Goal: Task Accomplishment & Management: Manage account settings

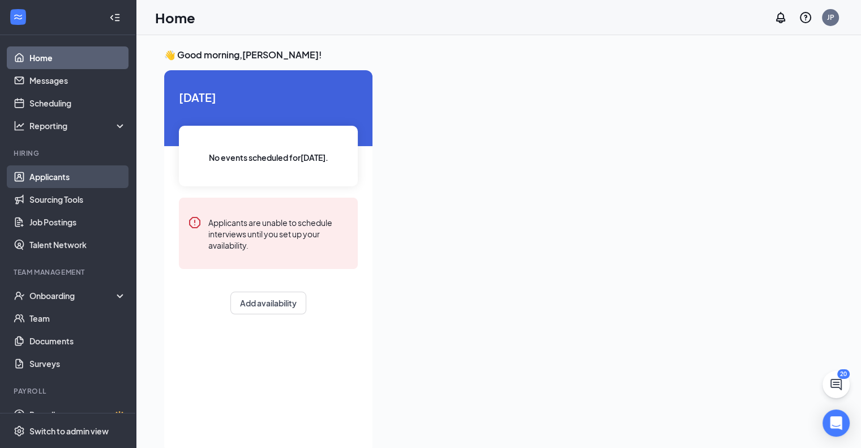
click at [61, 178] on link "Applicants" at bounding box center [77, 176] width 97 height 23
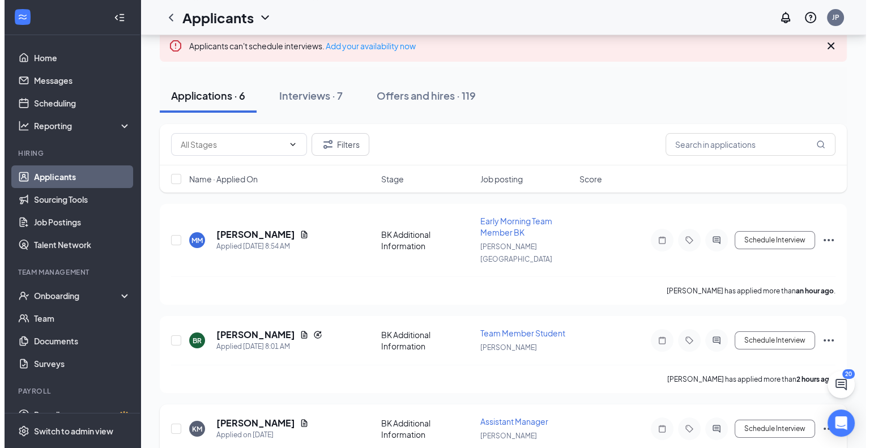
scroll to position [57, 0]
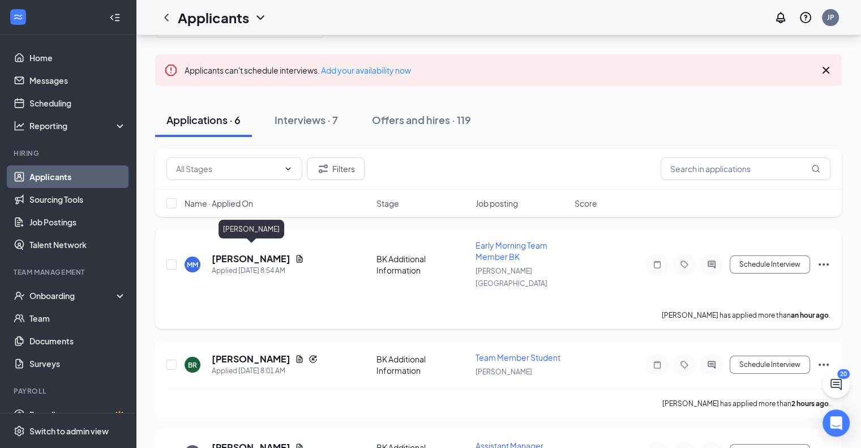
click at [265, 253] on h5 "[PERSON_NAME]" at bounding box center [251, 259] width 79 height 12
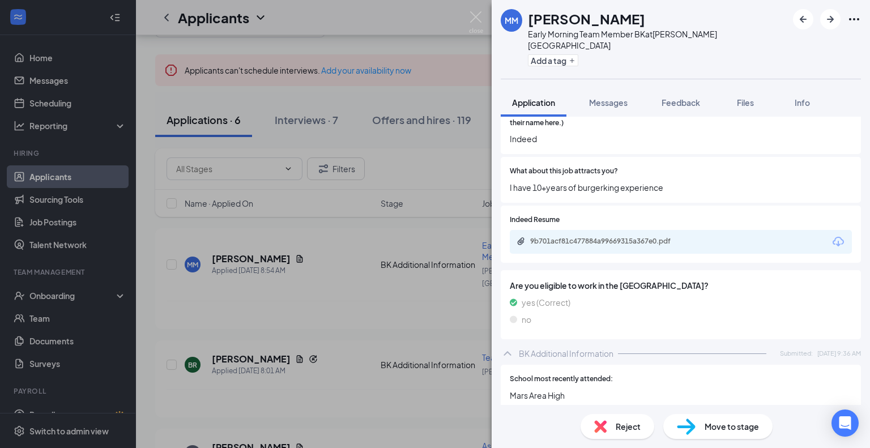
scroll to position [963, 0]
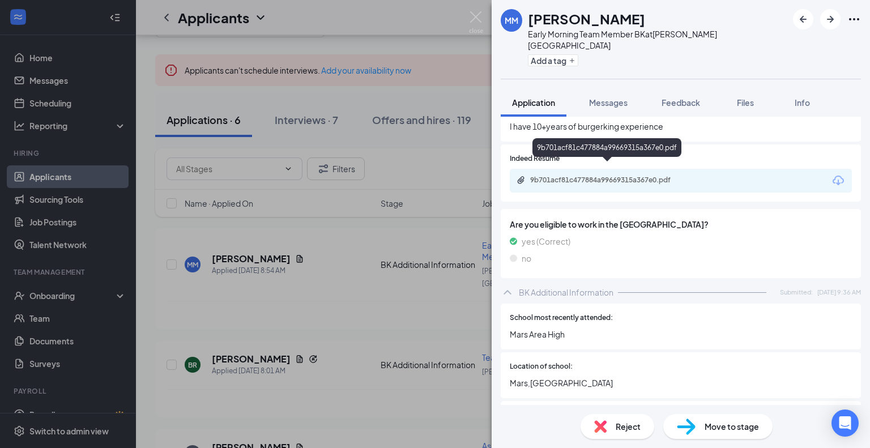
click at [647, 176] on div "9b701acf81c477884a99669315a367e0.pdf" at bounding box center [609, 180] width 159 height 9
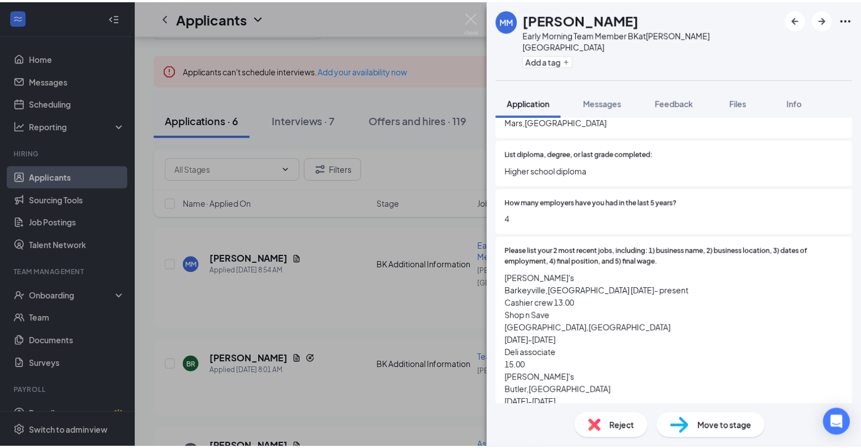
scroll to position [1246, 0]
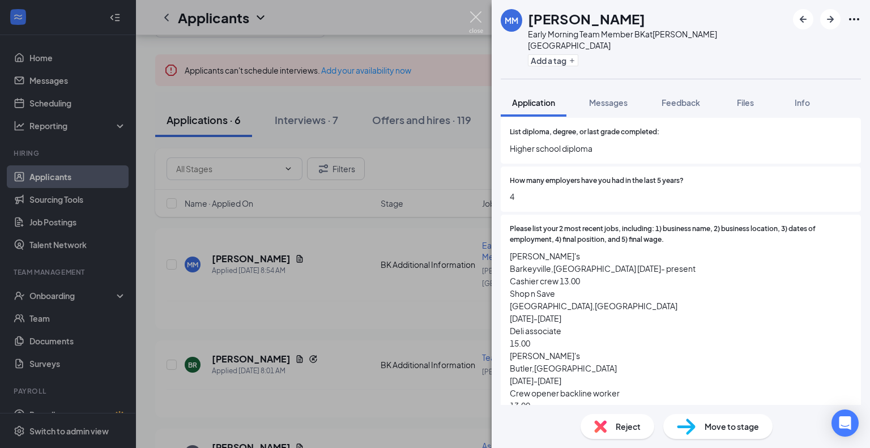
click at [478, 17] on img at bounding box center [476, 22] width 14 height 22
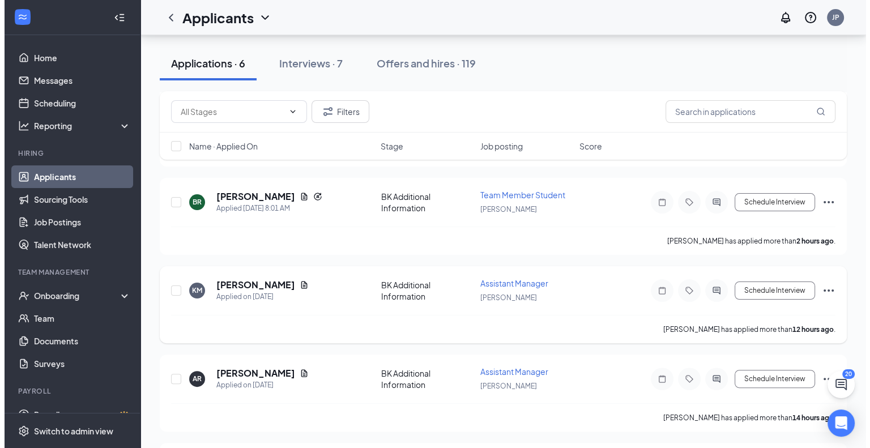
scroll to position [226, 0]
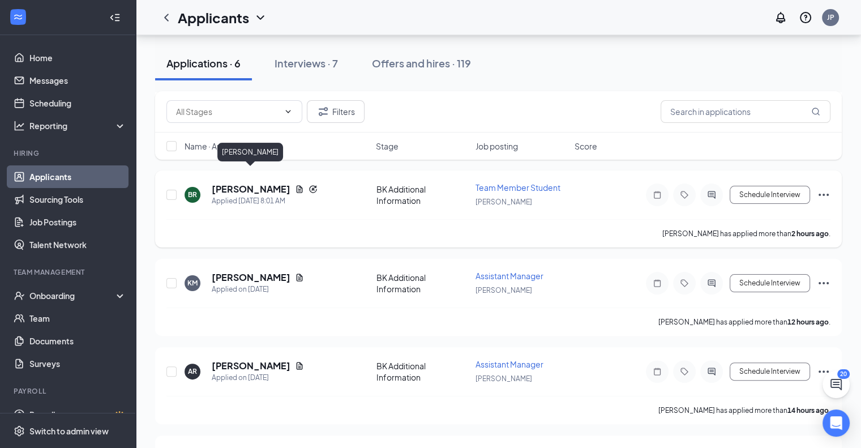
click at [258, 183] on h5 "Brooklyne Rouse" at bounding box center [251, 189] width 79 height 12
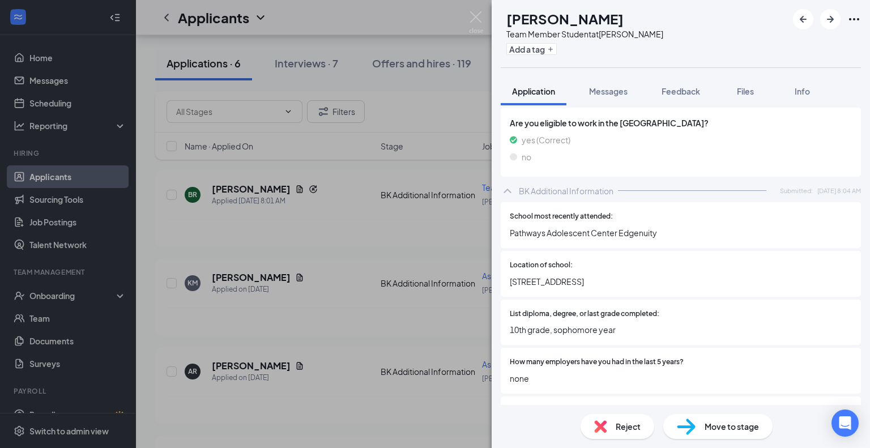
scroll to position [1132, 0]
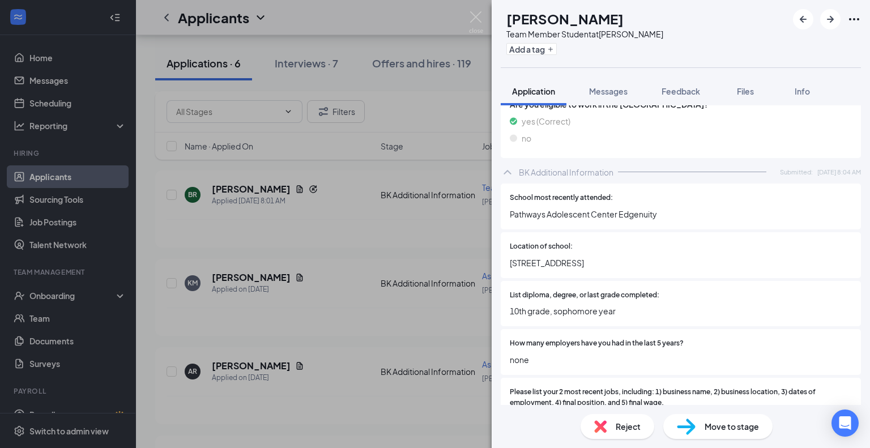
click at [627, 427] on span "Reject" at bounding box center [627, 426] width 25 height 12
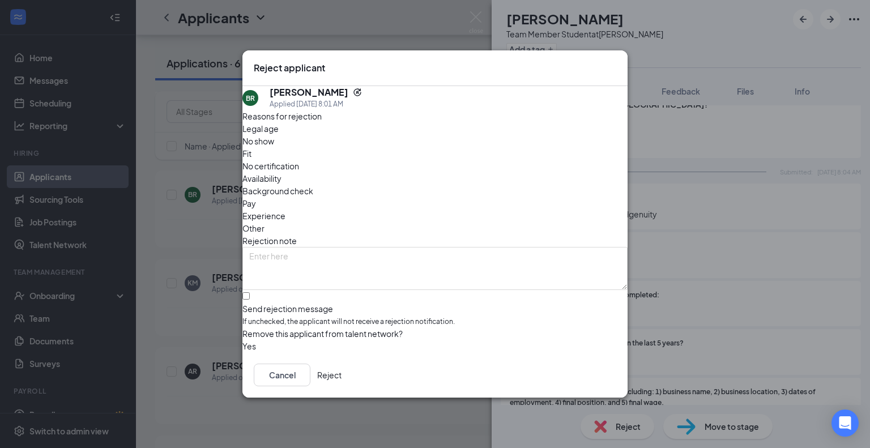
click at [371, 156] on div "Fit" at bounding box center [434, 153] width 385 height 12
click at [341, 380] on button "Reject" at bounding box center [329, 375] width 24 height 23
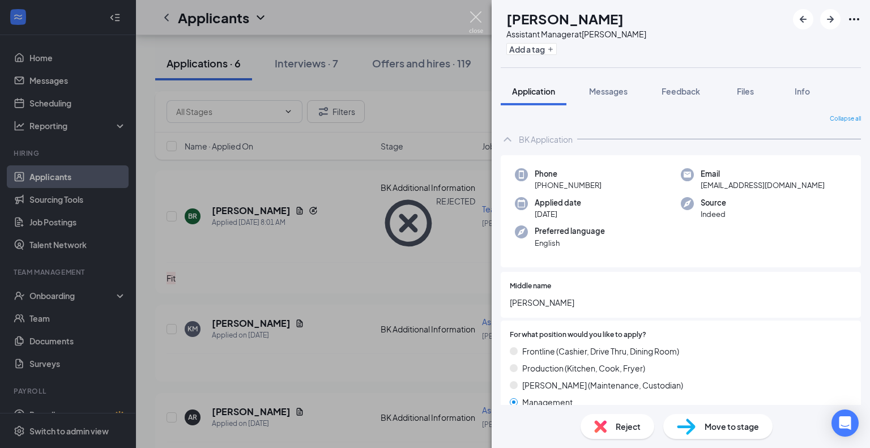
click at [474, 14] on img at bounding box center [476, 22] width 14 height 22
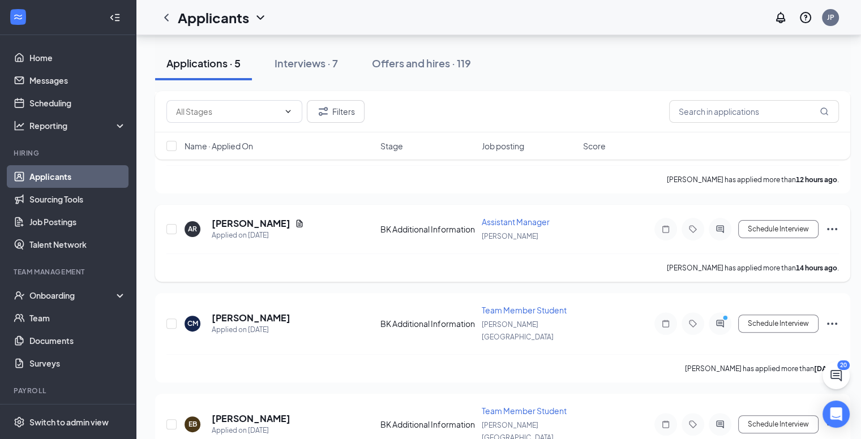
scroll to position [294, 0]
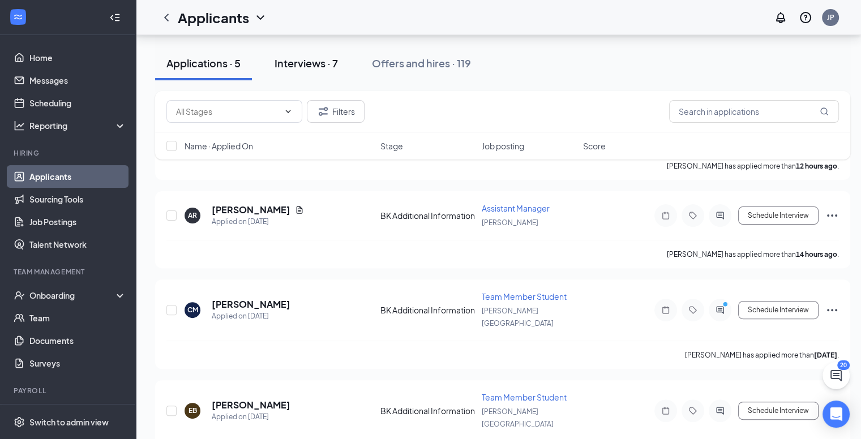
click at [306, 63] on div "Interviews · 7" at bounding box center [306, 63] width 63 height 14
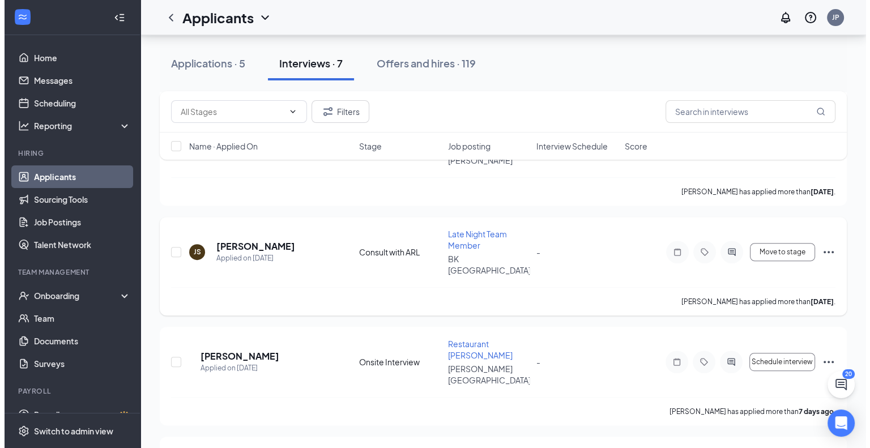
scroll to position [483, 0]
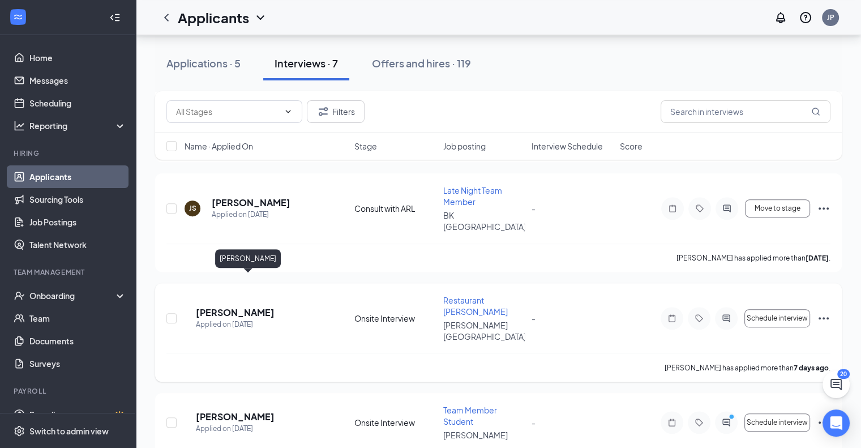
click at [236, 306] on h5 "[PERSON_NAME]" at bounding box center [235, 312] width 79 height 12
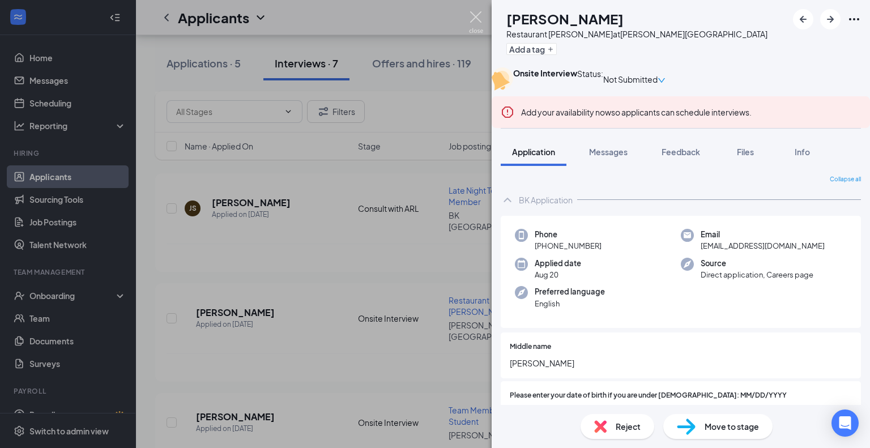
click at [477, 17] on img at bounding box center [476, 22] width 14 height 22
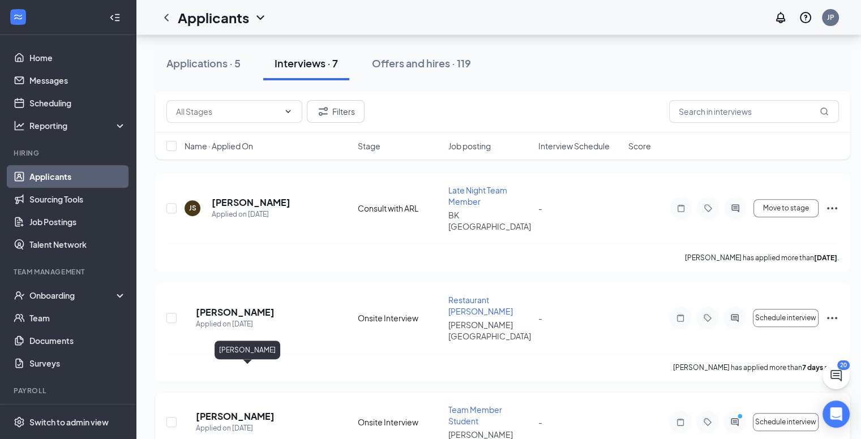
click at [245, 411] on h5 "[PERSON_NAME]" at bounding box center [235, 417] width 79 height 12
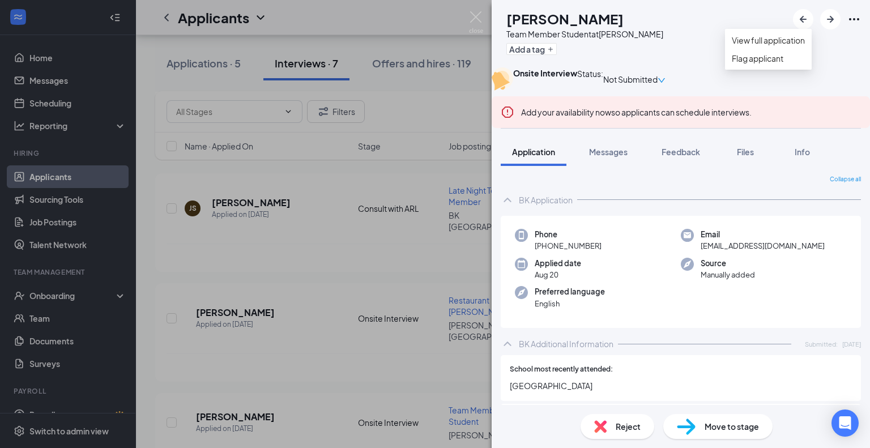
click at [855, 22] on icon "Ellipses" at bounding box center [854, 19] width 14 height 14
click at [783, 44] on link "View full application" at bounding box center [768, 40] width 73 height 12
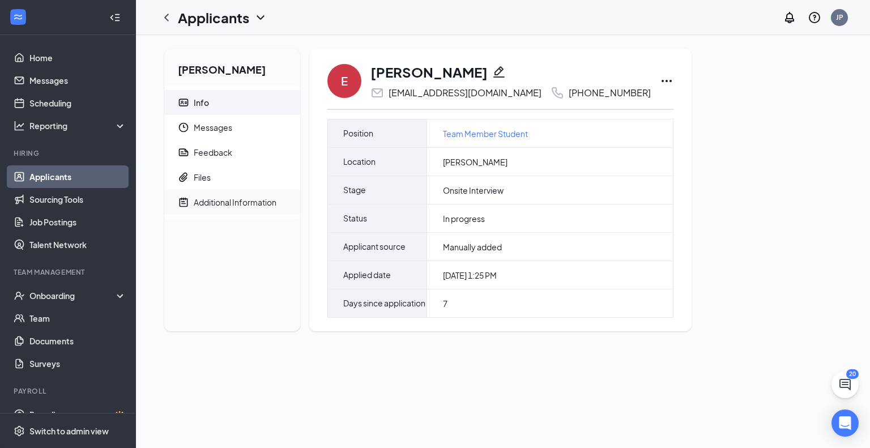
click at [229, 199] on div "Additional Information" at bounding box center [235, 201] width 83 height 11
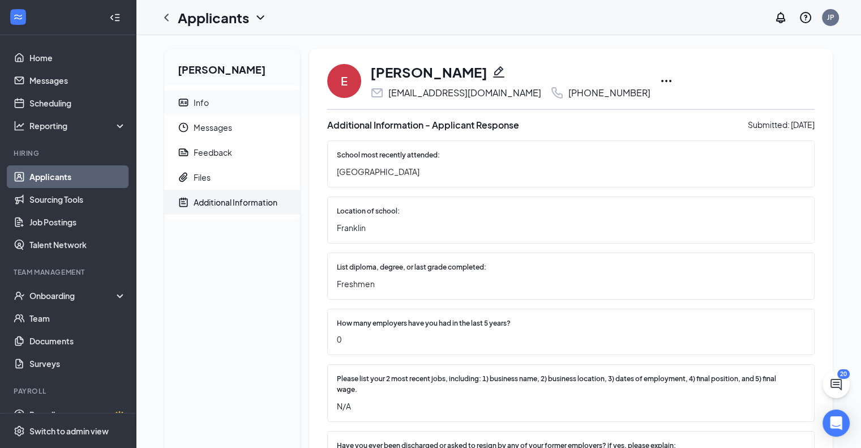
click at [202, 100] on div "Info" at bounding box center [201, 102] width 15 height 11
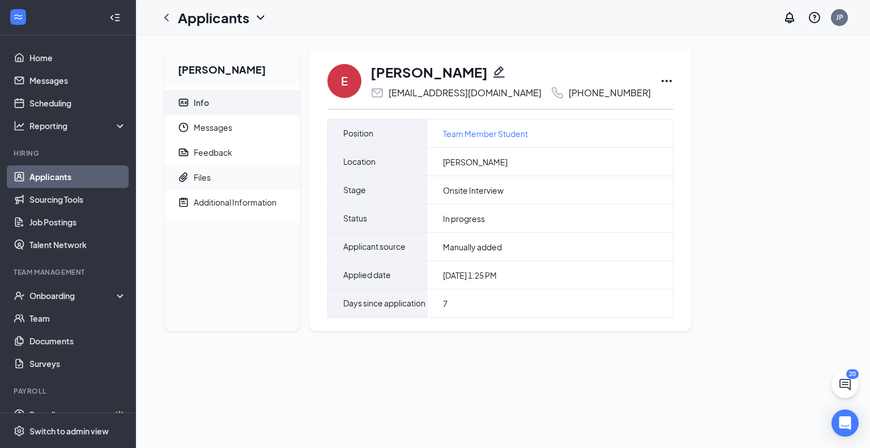
click at [221, 174] on span "Files" at bounding box center [242, 177] width 97 height 25
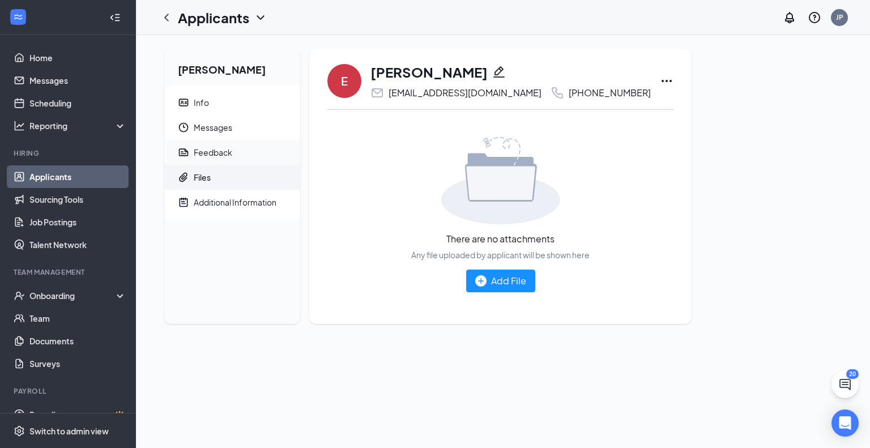
click at [229, 153] on div "Feedback" at bounding box center [213, 152] width 39 height 11
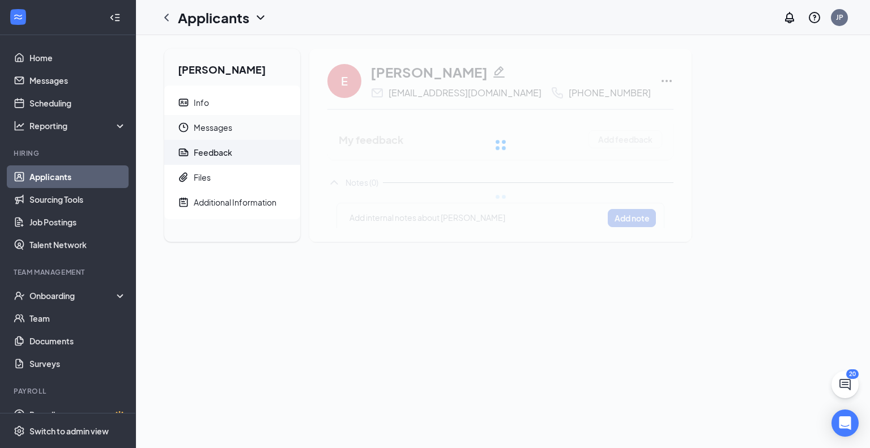
click at [245, 129] on span "Messages" at bounding box center [242, 127] width 97 height 25
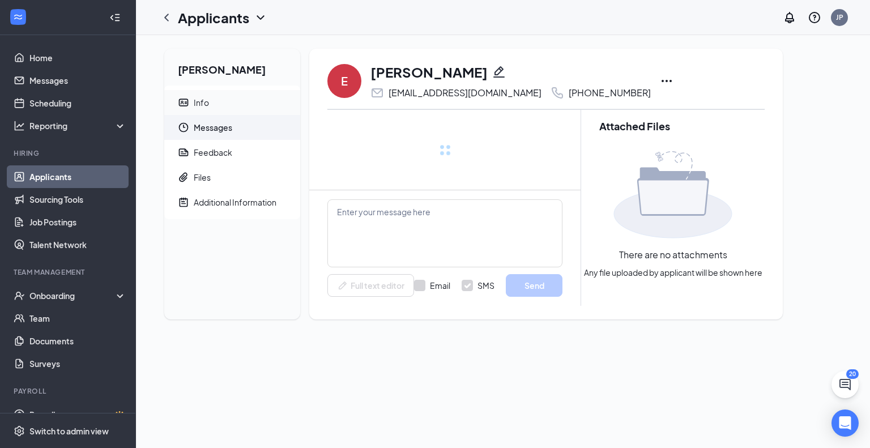
click at [216, 97] on span "Info" at bounding box center [242, 102] width 97 height 25
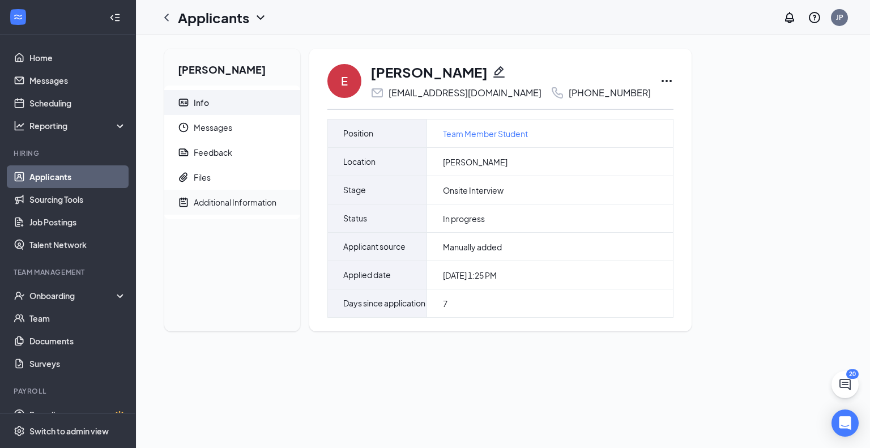
click at [225, 201] on div "Additional Information" at bounding box center [235, 201] width 83 height 11
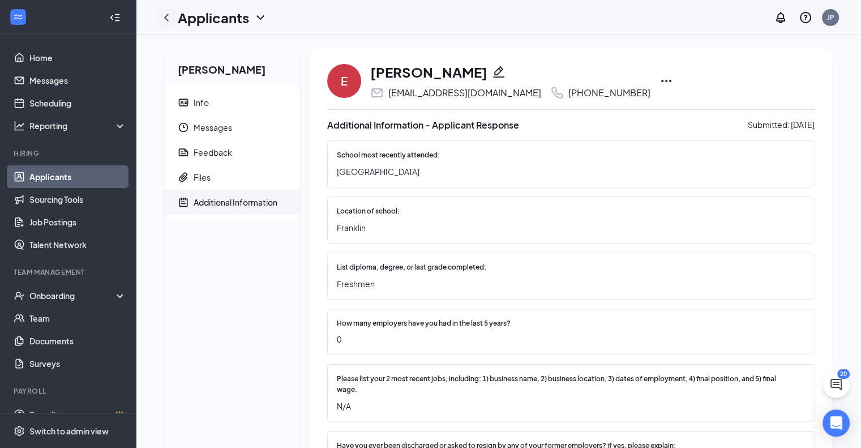
click at [165, 19] on icon "ChevronLeft" at bounding box center [166, 17] width 5 height 7
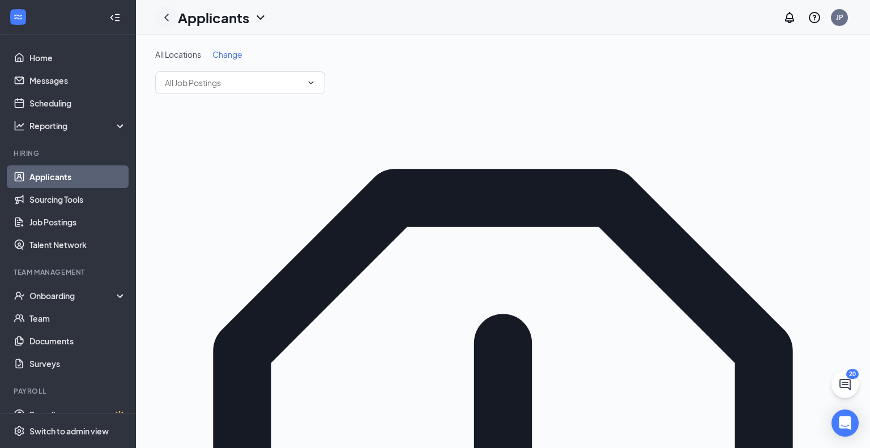
click at [166, 14] on icon "ChevronLeft" at bounding box center [167, 18] width 14 height 14
click at [168, 15] on icon "ChevronLeft" at bounding box center [167, 18] width 14 height 14
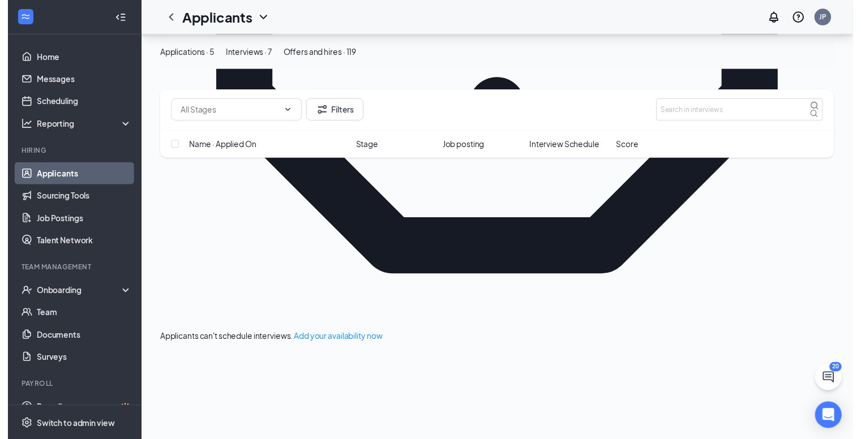
scroll to position [483, 0]
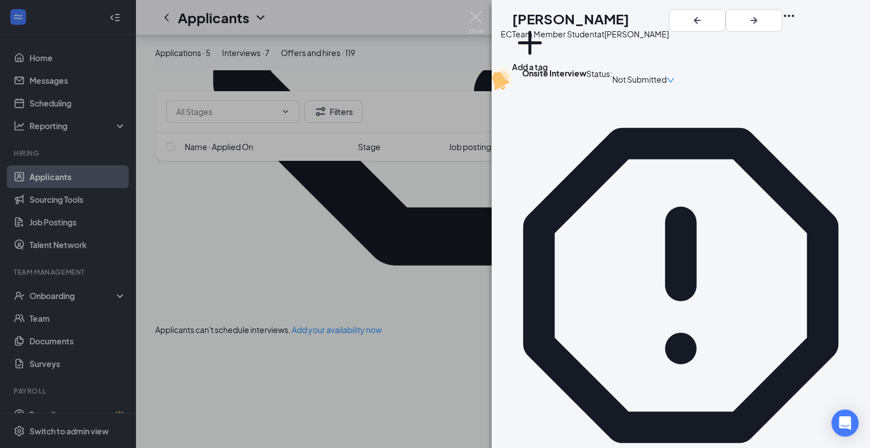
drag, startPoint x: 352, startPoint y: 235, endPoint x: 348, endPoint y: 241, distance: 6.6
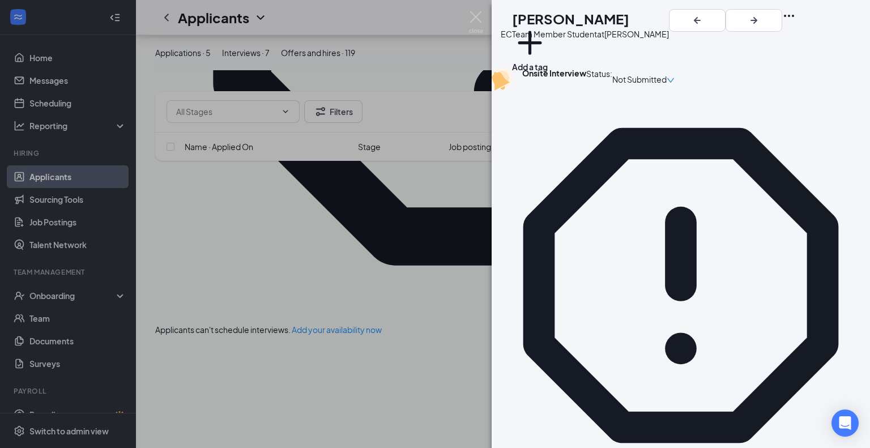
type textarea "Too many minor violations for 14 or [DEMOGRAPHIC_DATA]'s at this time"
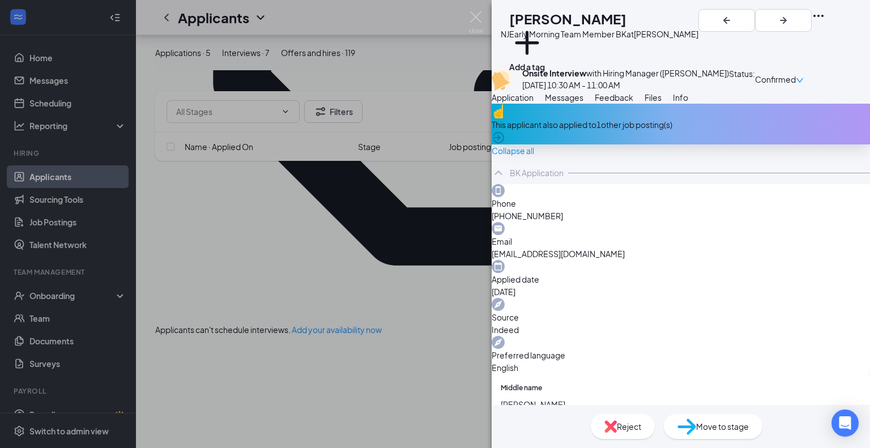
click at [474, 19] on img at bounding box center [476, 22] width 14 height 22
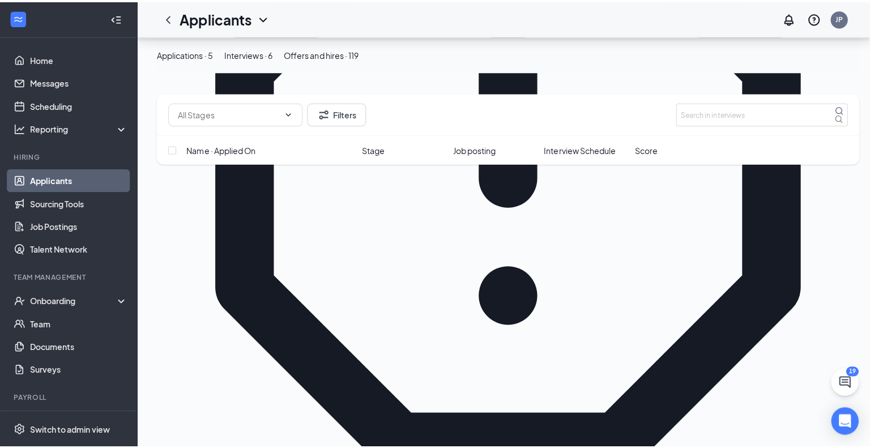
scroll to position [282, 0]
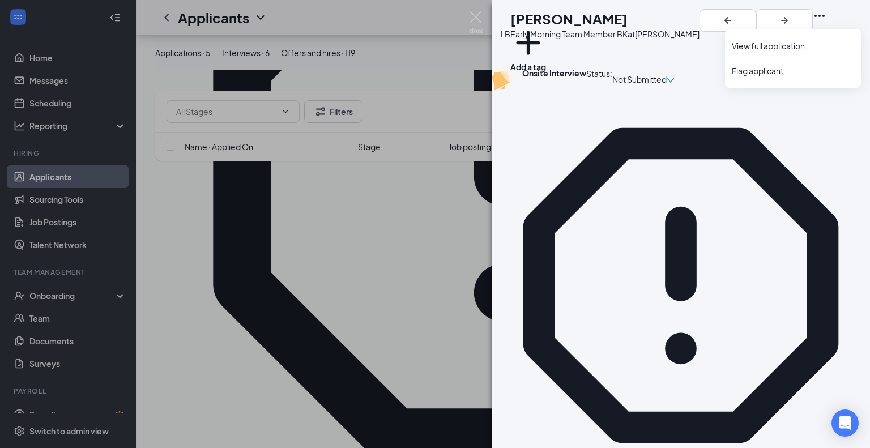
click at [826, 21] on icon "Ellipses" at bounding box center [820, 16] width 14 height 14
click at [799, 42] on link "View full application" at bounding box center [793, 45] width 122 height 11
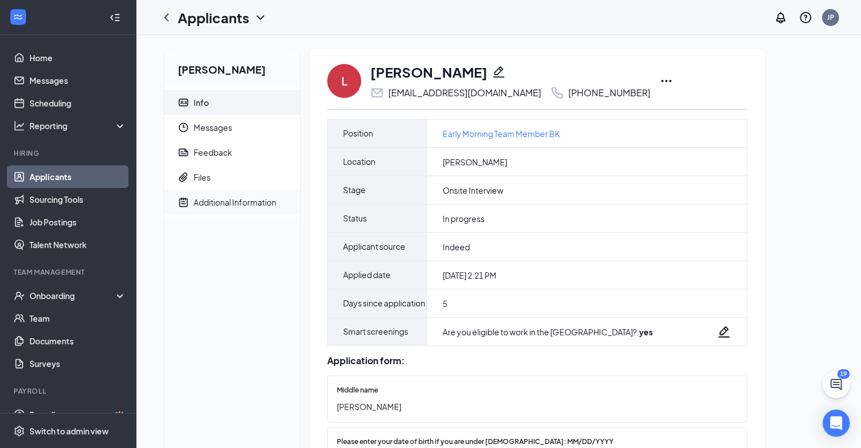
click at [247, 196] on div "Additional Information" at bounding box center [235, 201] width 83 height 11
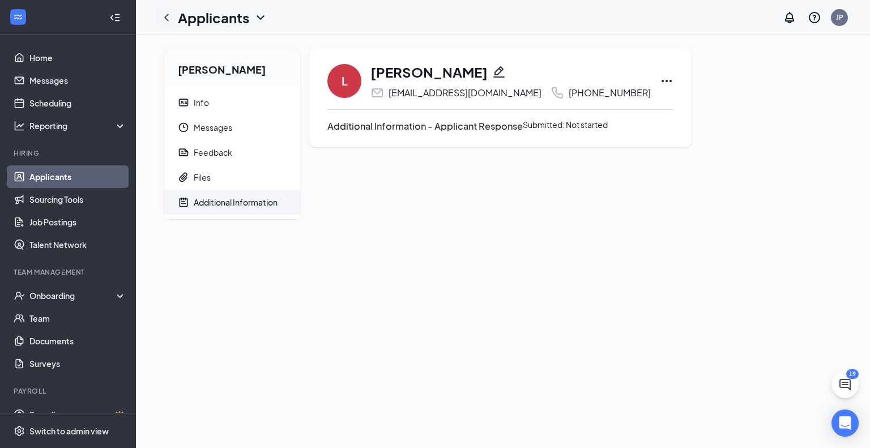
click at [166, 20] on icon "ChevronLeft" at bounding box center [167, 18] width 14 height 14
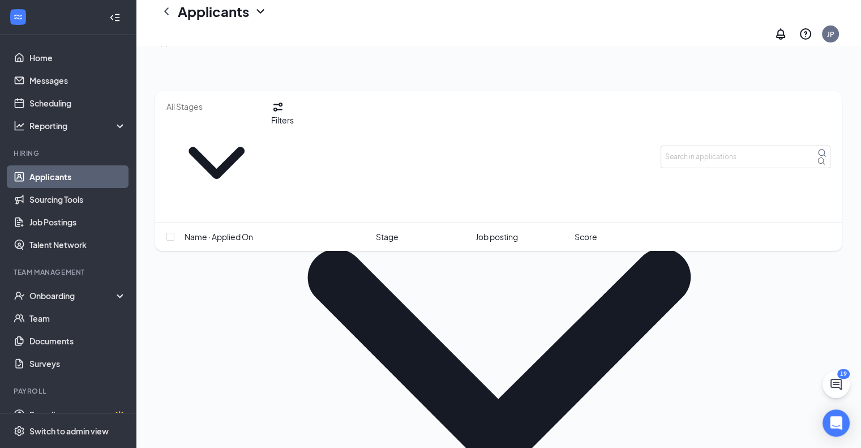
scroll to position [2, 0]
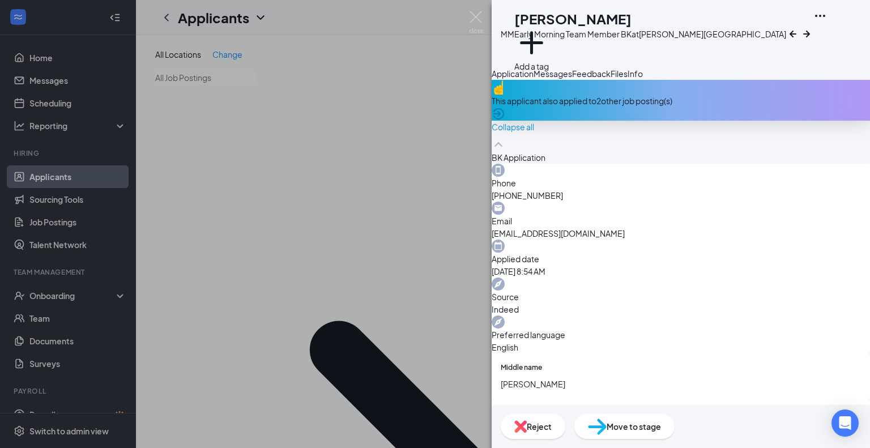
click at [551, 425] on span "Reject" at bounding box center [539, 426] width 25 height 12
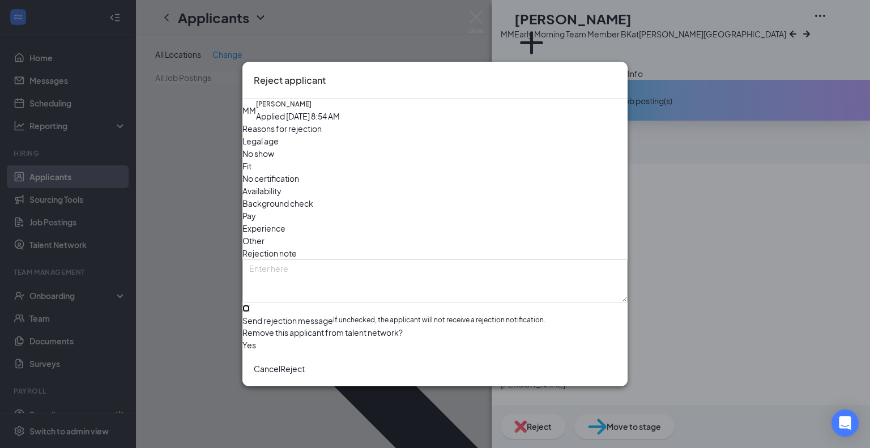
click at [250, 305] on input "Send rejection message If unchecked, the applicant will not receive a rejection…" at bounding box center [245, 308] width 7 height 7
checkbox input "true"
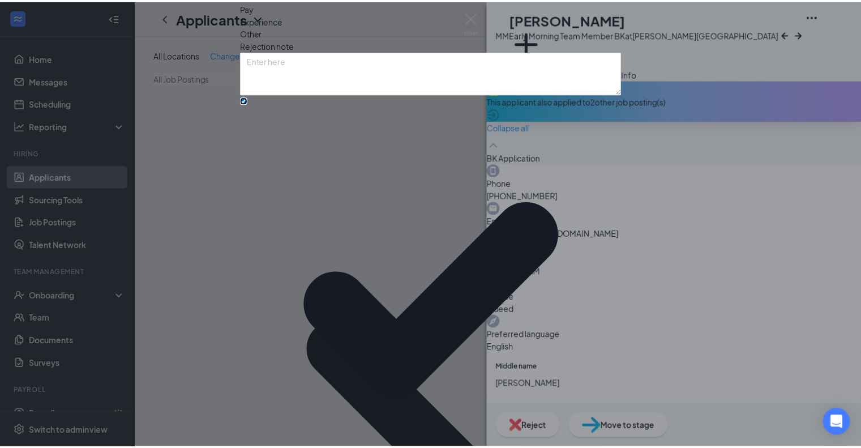
scroll to position [41, 0]
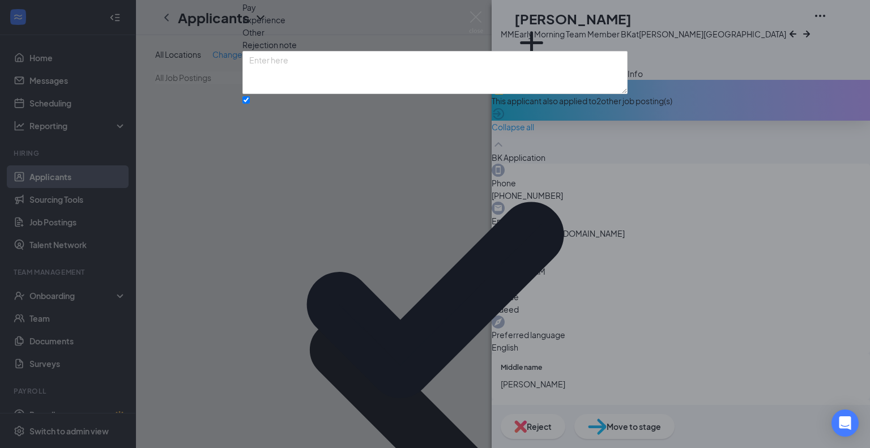
click at [264, 39] on span "Other" at bounding box center [253, 32] width 22 height 12
click at [414, 94] on textarea at bounding box center [434, 72] width 385 height 43
type textarea "She works at Barkeyville Arby's."
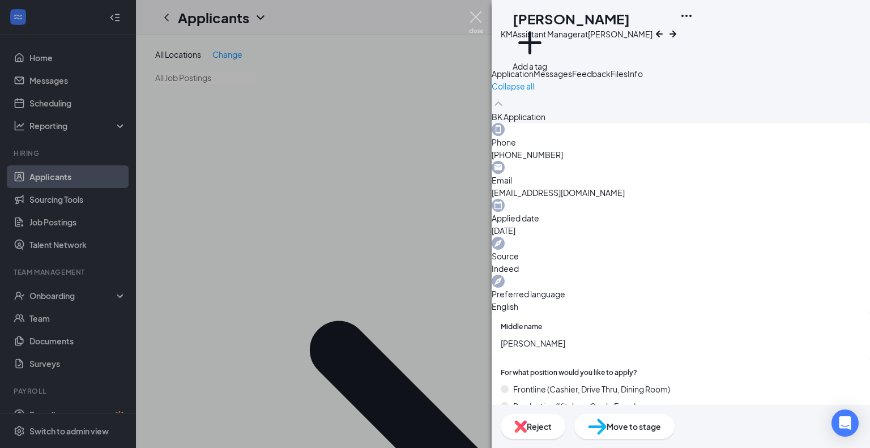
click at [473, 14] on img at bounding box center [476, 22] width 14 height 22
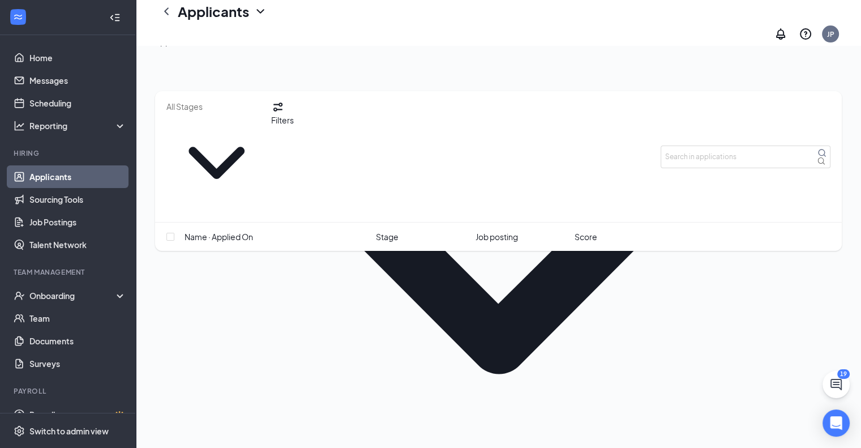
scroll to position [187, 0]
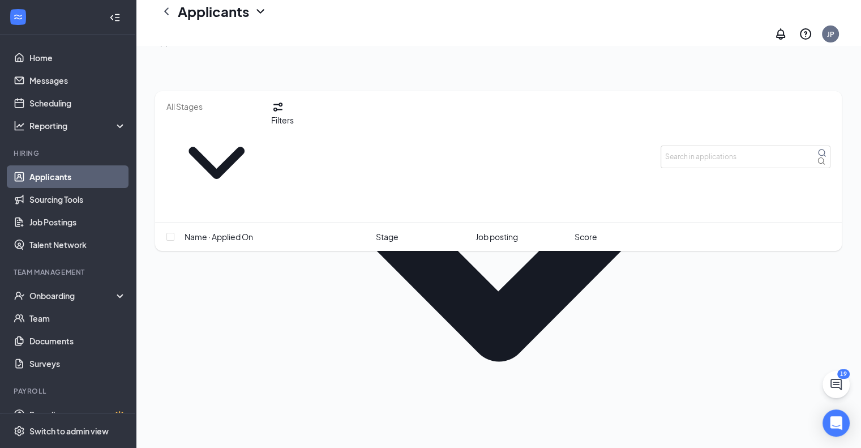
click at [258, 48] on div "Interviews · 6" at bounding box center [235, 41] width 48 height 12
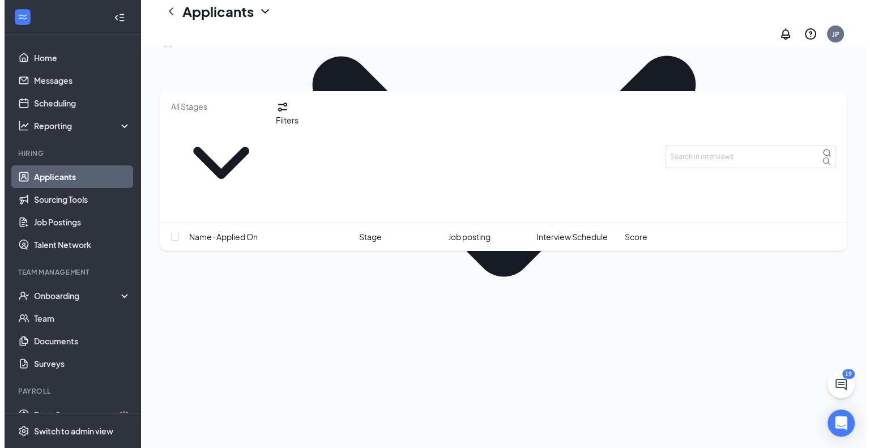
scroll to position [273, 0]
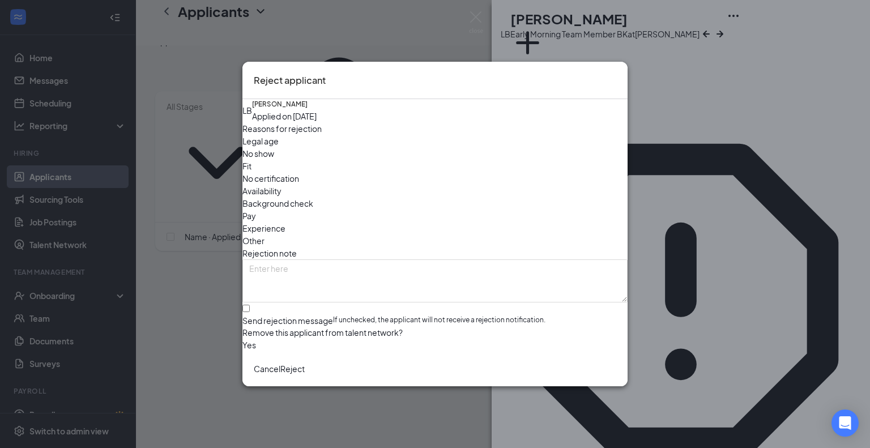
click at [264, 234] on span "Other" at bounding box center [253, 240] width 22 height 12
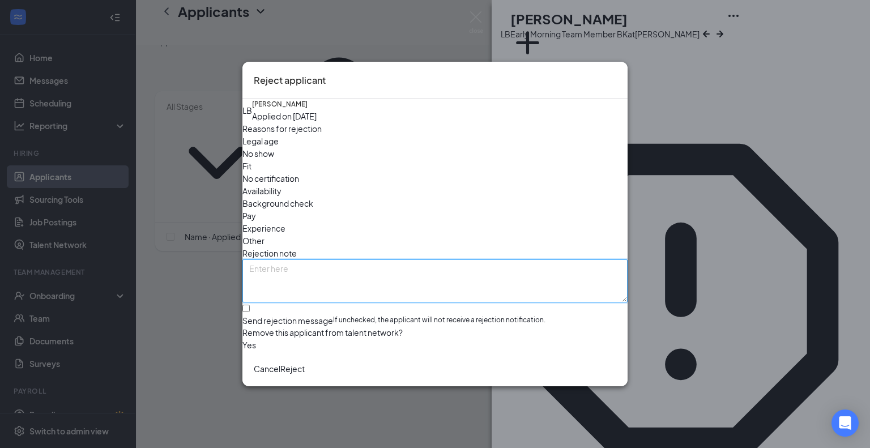
click at [408, 259] on textarea at bounding box center [434, 280] width 385 height 43
type textarea "Never completed application. Jackie"
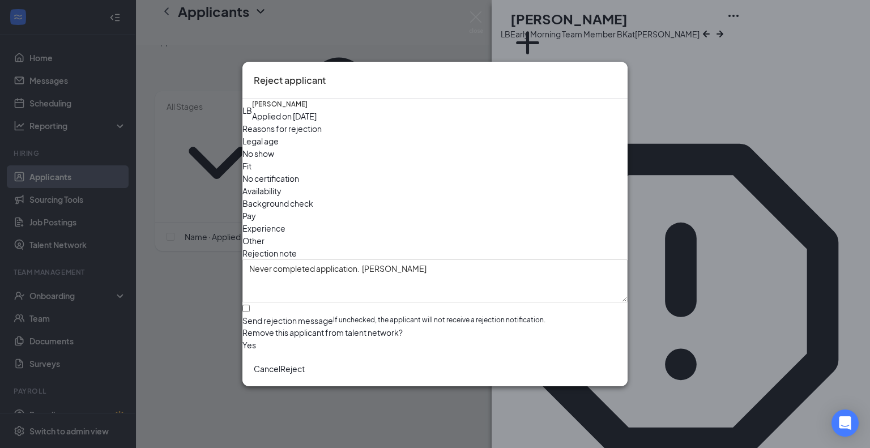
click at [305, 375] on button "Reject" at bounding box center [292, 368] width 24 height 12
